Goal: Information Seeking & Learning: Learn about a topic

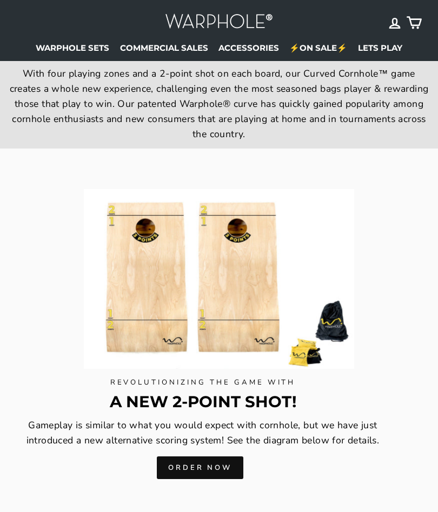
scroll to position [913, 0]
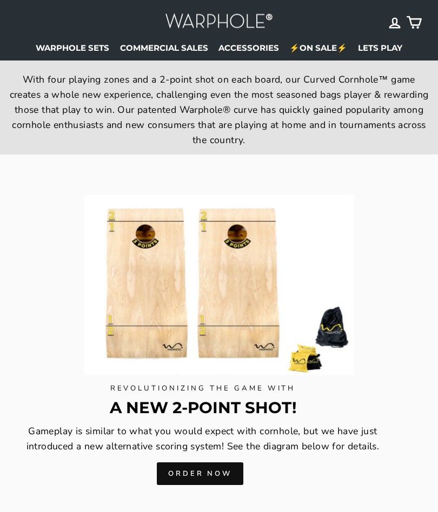
click at [415, 28] on icon at bounding box center [413, 22] width 15 height 15
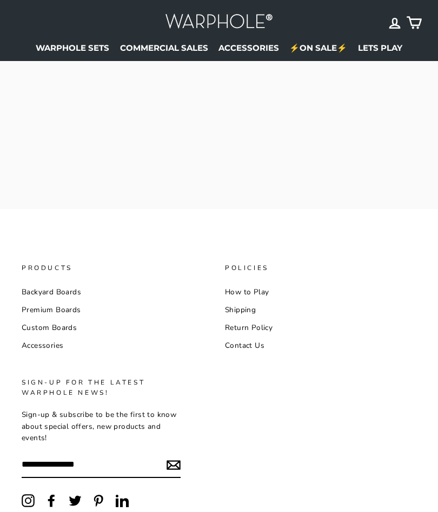
scroll to position [252, 0]
click at [261, 346] on link "Contact Us" at bounding box center [244, 346] width 39 height 16
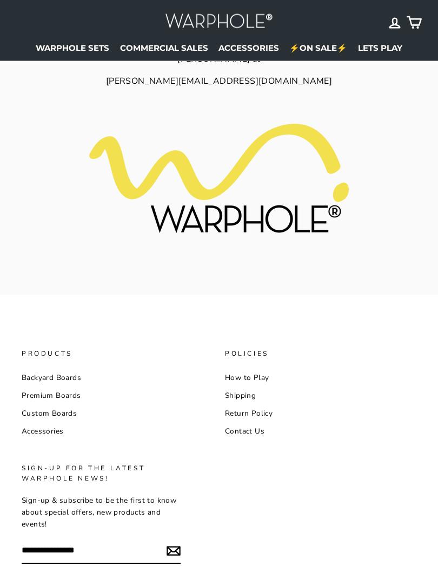
scroll to position [244, 0]
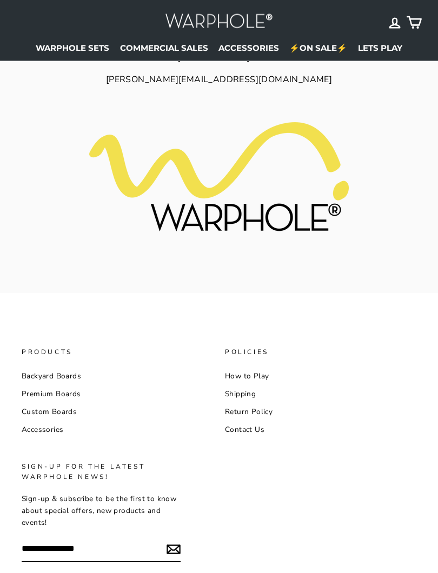
click at [266, 404] on link "Return Policy" at bounding box center [249, 412] width 48 height 16
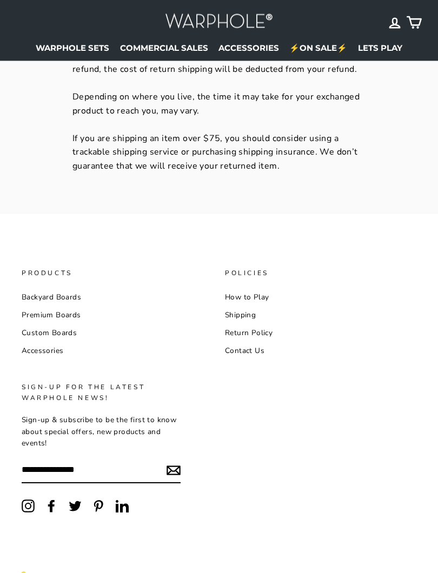
scroll to position [1102, 0]
click at [254, 306] on link "Shipping" at bounding box center [240, 314] width 31 height 16
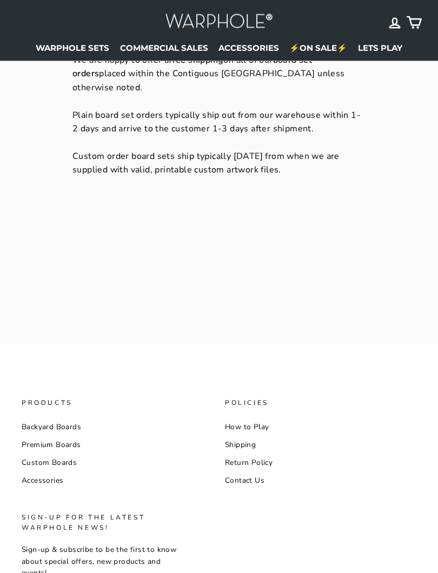
scroll to position [130, 0]
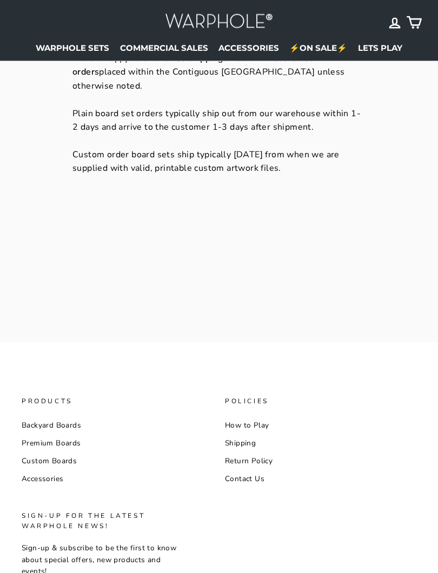
click at [267, 427] on link "How to Play" at bounding box center [247, 426] width 44 height 16
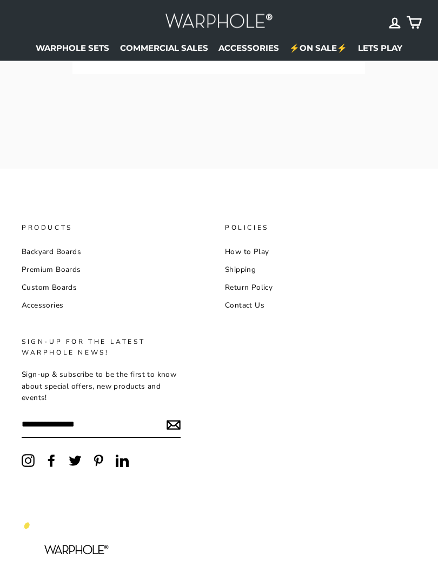
scroll to position [1362, 0]
click at [50, 243] on link "Backyard Boards" at bounding box center [51, 251] width 59 height 16
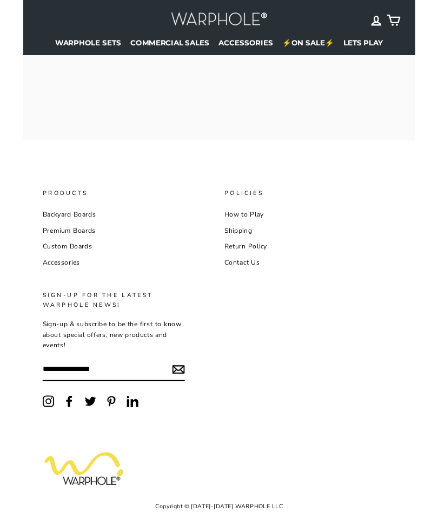
scroll to position [1392, 0]
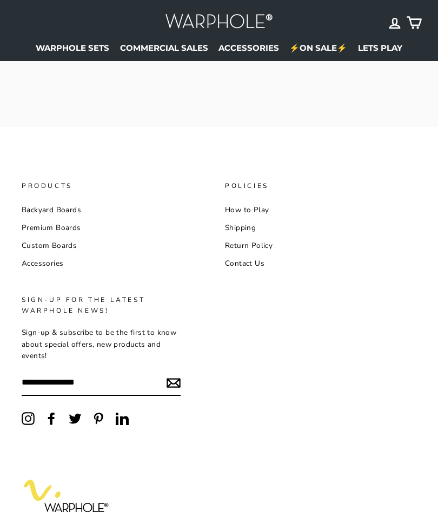
click at [44, 220] on link "Premium Boards" at bounding box center [51, 228] width 59 height 16
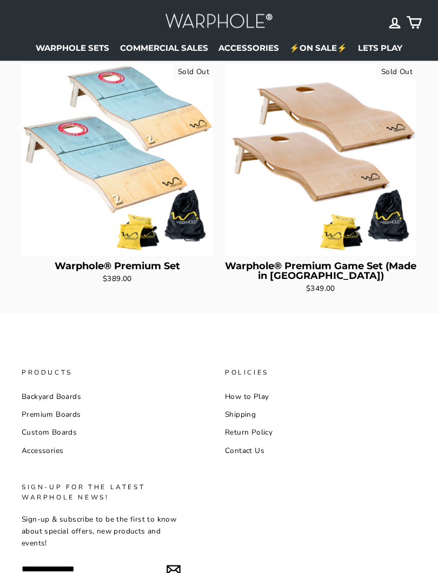
scroll to position [218, 0]
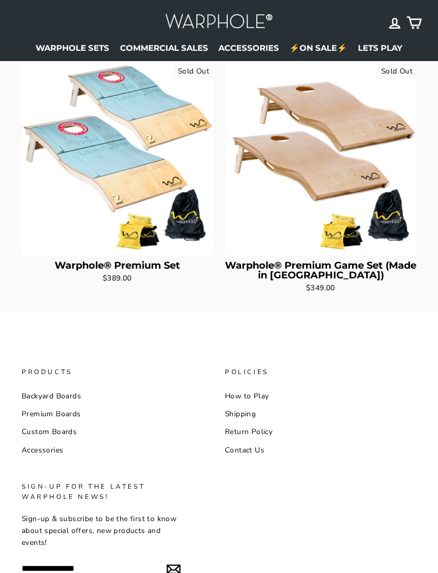
click at [38, 424] on link "Custom Boards" at bounding box center [49, 432] width 55 height 16
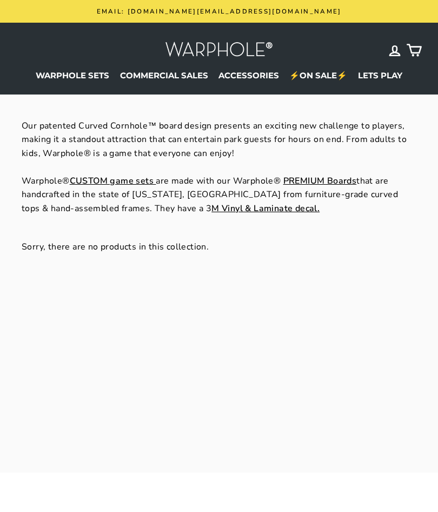
click at [211, 208] on strong "M Vinyl & Laminate decal." at bounding box center [265, 209] width 108 height 12
click at [211, 210] on strong "M Vinyl & Laminate decal." at bounding box center [265, 209] width 108 height 12
